Goal: Check status: Check status

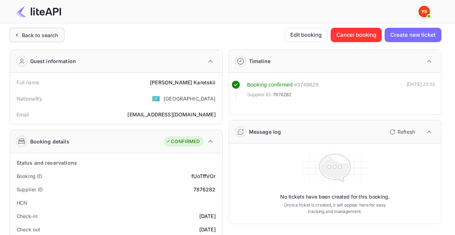
click at [46, 40] on div "Back to search" at bounding box center [37, 35] width 55 height 14
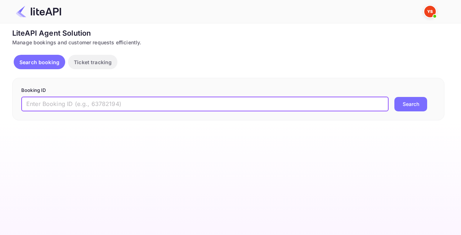
click at [70, 106] on input "text" at bounding box center [204, 104] width 367 height 14
paste input "8779812"
type input "8779812"
click at [420, 107] on button "Search" at bounding box center [410, 104] width 33 height 14
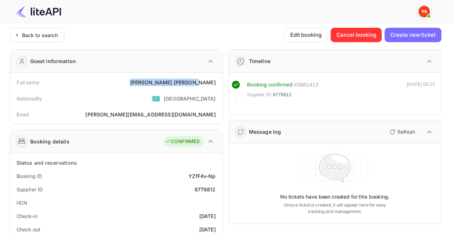
drag, startPoint x: 188, startPoint y: 84, endPoint x: 207, endPoint y: 82, distance: 19.5
click at [218, 84] on div "Full name [PERSON_NAME]" at bounding box center [116, 82] width 207 height 13
copy div "[PERSON_NAME]"
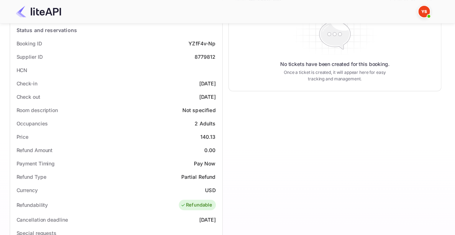
scroll to position [144, 0]
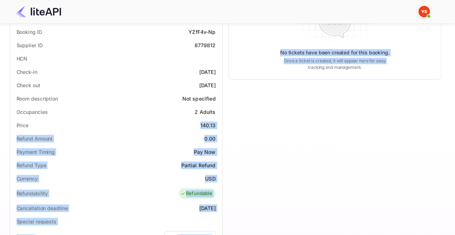
drag, startPoint x: 208, startPoint y: 125, endPoint x: 227, endPoint y: 125, distance: 19.1
click at [227, 125] on div "Guest information Full name [PERSON_NAME] Nationality 🇰🇿 [DEMOGRAPHIC_DATA] Ema…" at bounding box center [223, 155] width 438 height 511
click at [216, 123] on div "140.13" at bounding box center [207, 125] width 15 height 8
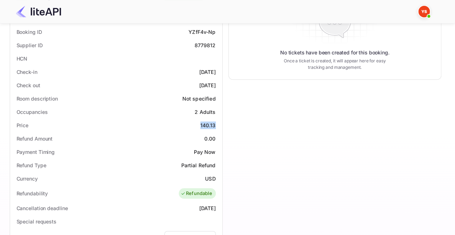
drag, startPoint x: 218, startPoint y: 123, endPoint x: 199, endPoint y: 119, distance: 19.5
click at [199, 119] on div "Price 140.13" at bounding box center [116, 124] width 207 height 13
copy div "140.13"
click at [121, 53] on div "HCN" at bounding box center [116, 58] width 207 height 13
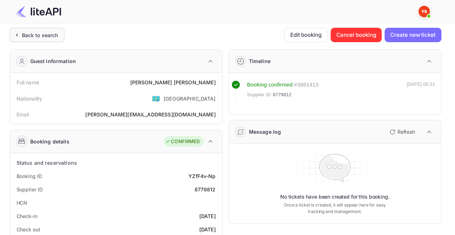
click at [33, 30] on div "Back to search" at bounding box center [37, 35] width 55 height 14
